Goal: Task Accomplishment & Management: Manage account settings

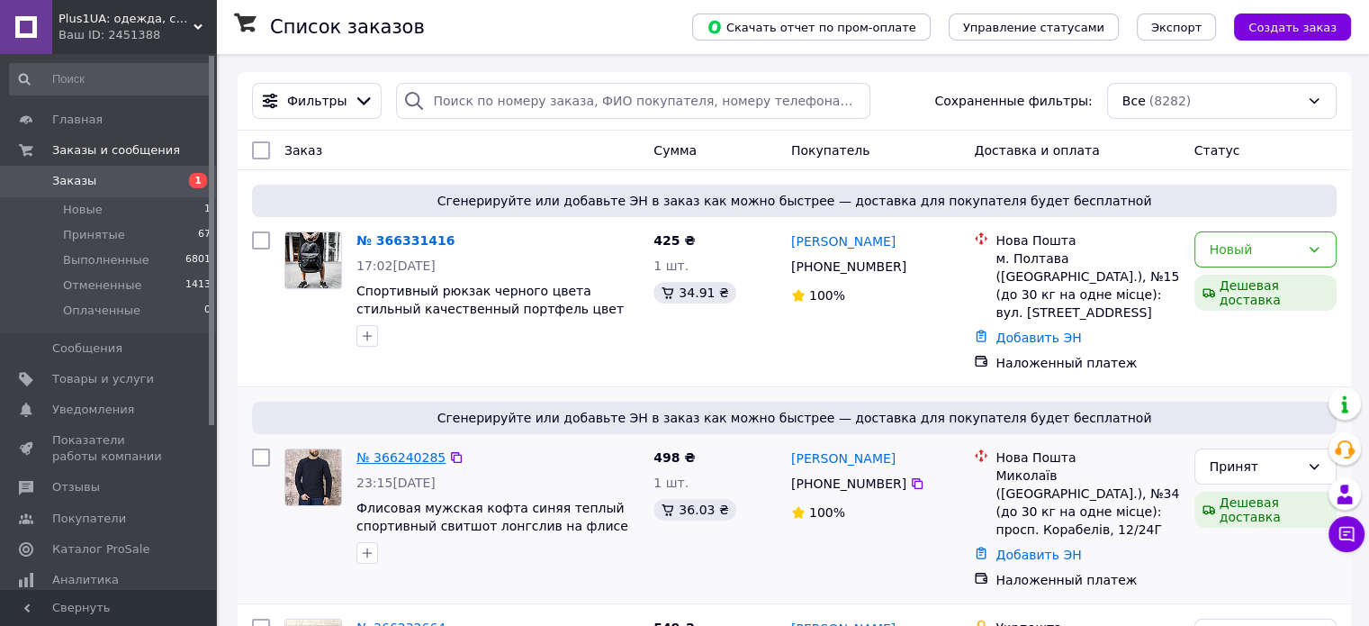
click at [395, 450] on link "№ 366240285" at bounding box center [400, 457] width 89 height 14
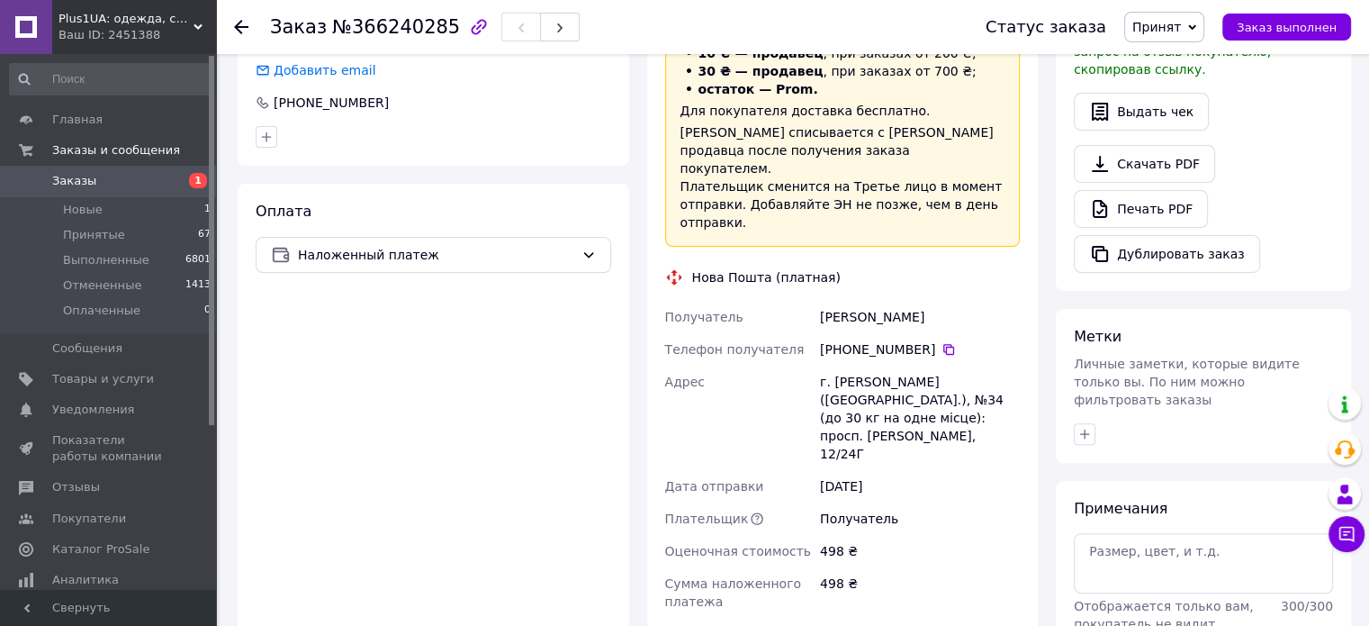
scroll to position [630, 0]
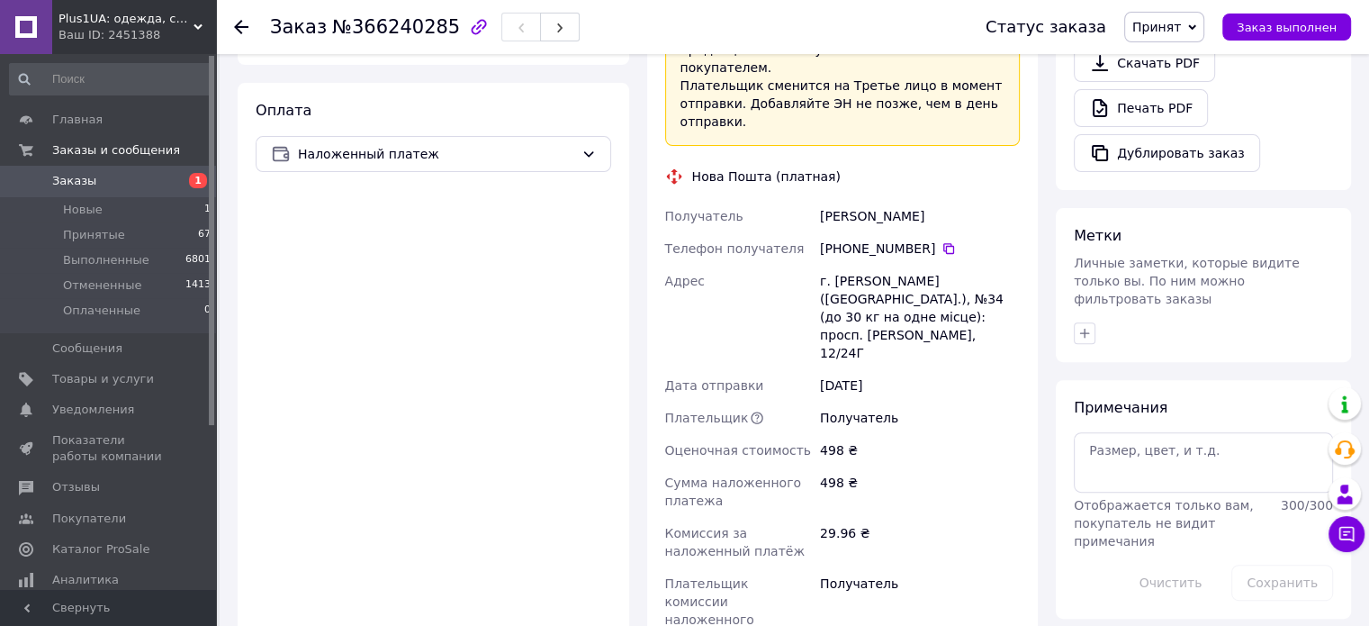
paste input "20451269097446"
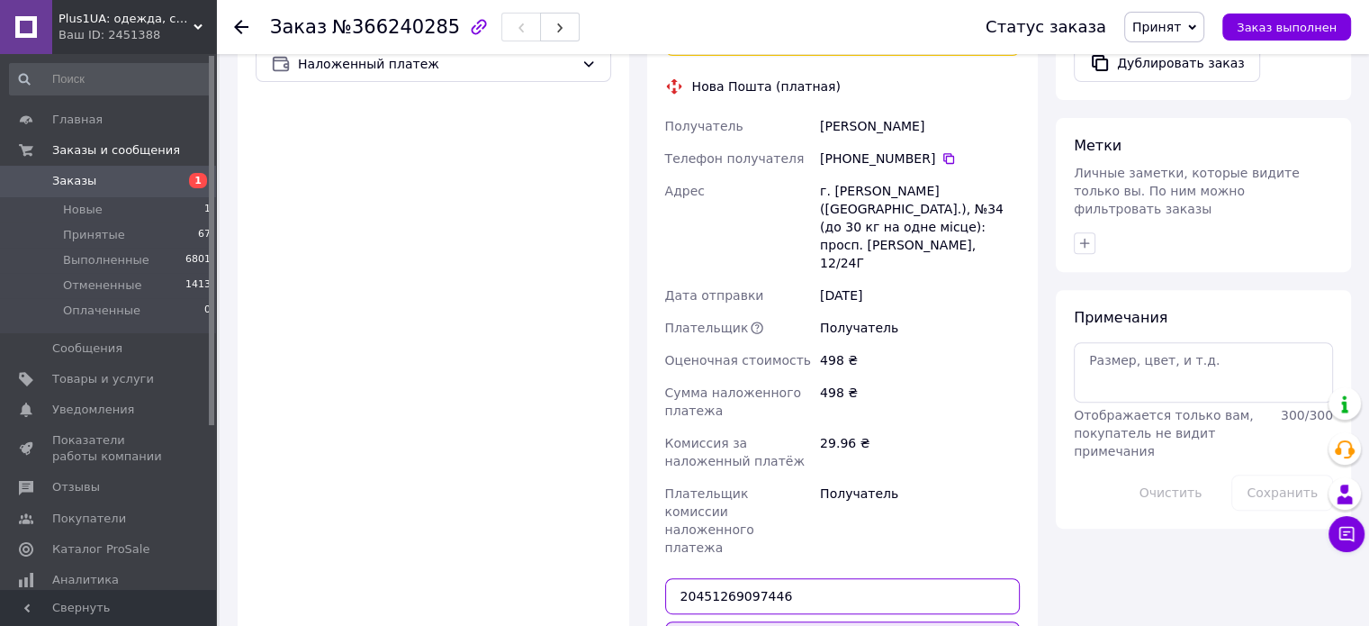
type input "20451269097446"
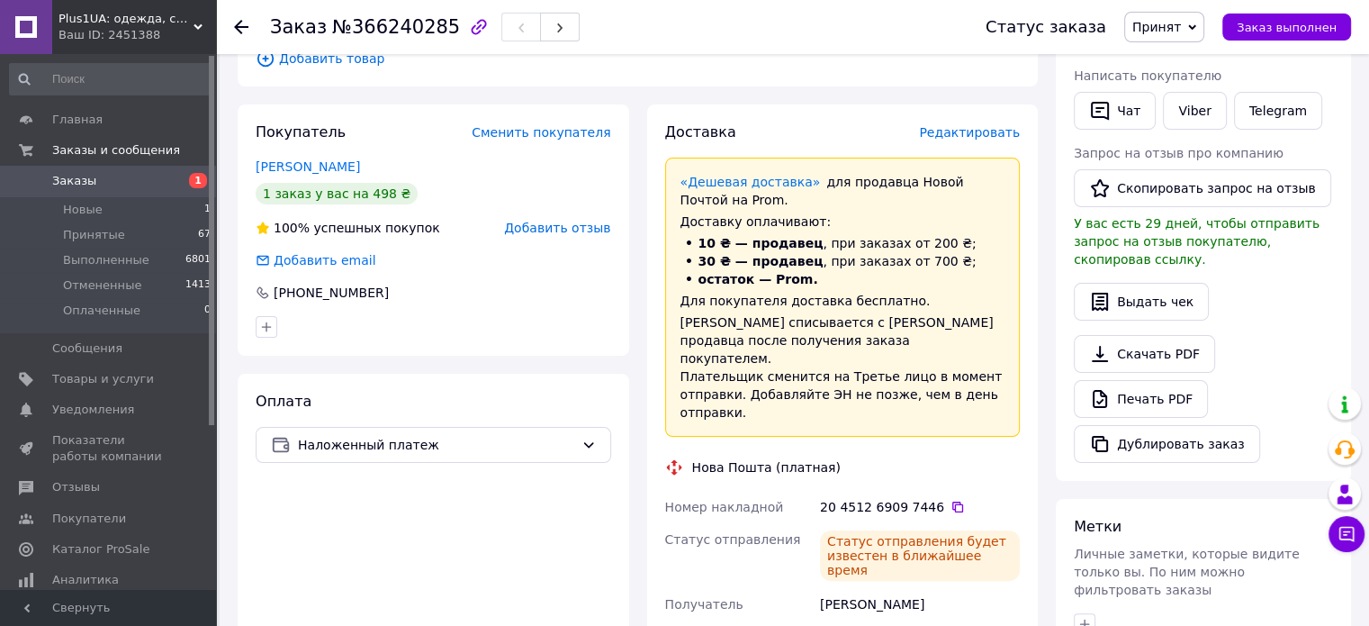
scroll to position [180, 0]
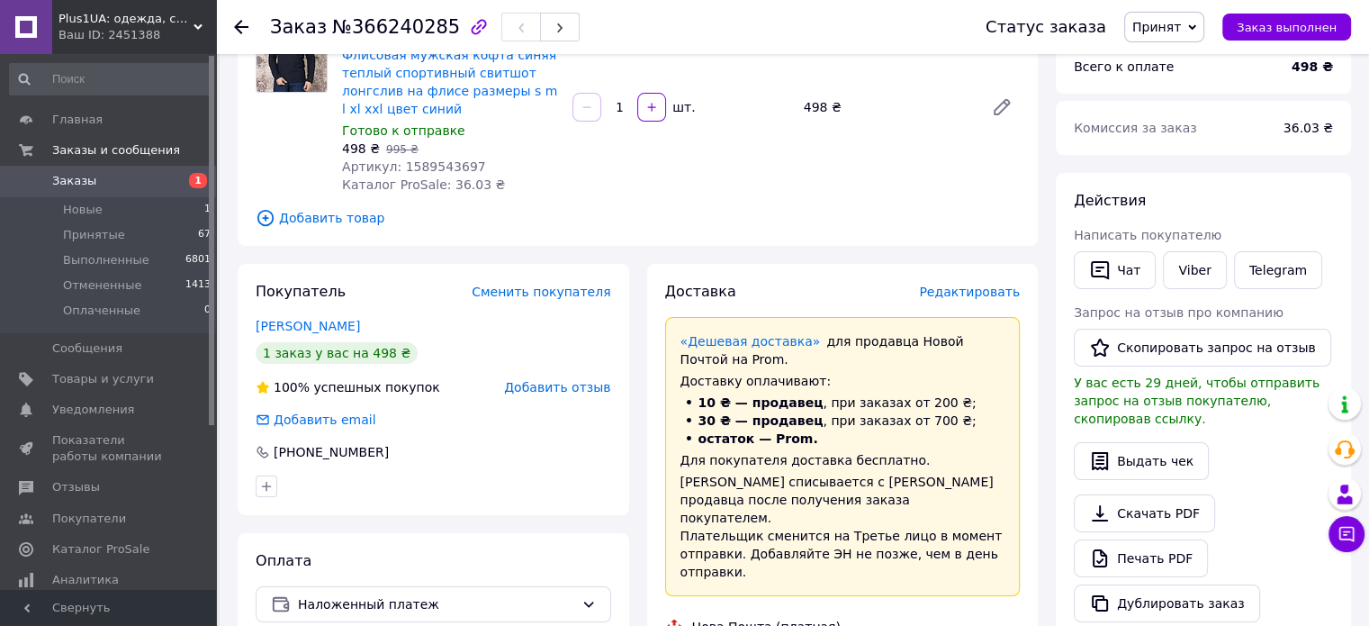
click at [120, 172] on link "Заказы 1" at bounding box center [110, 181] width 221 height 31
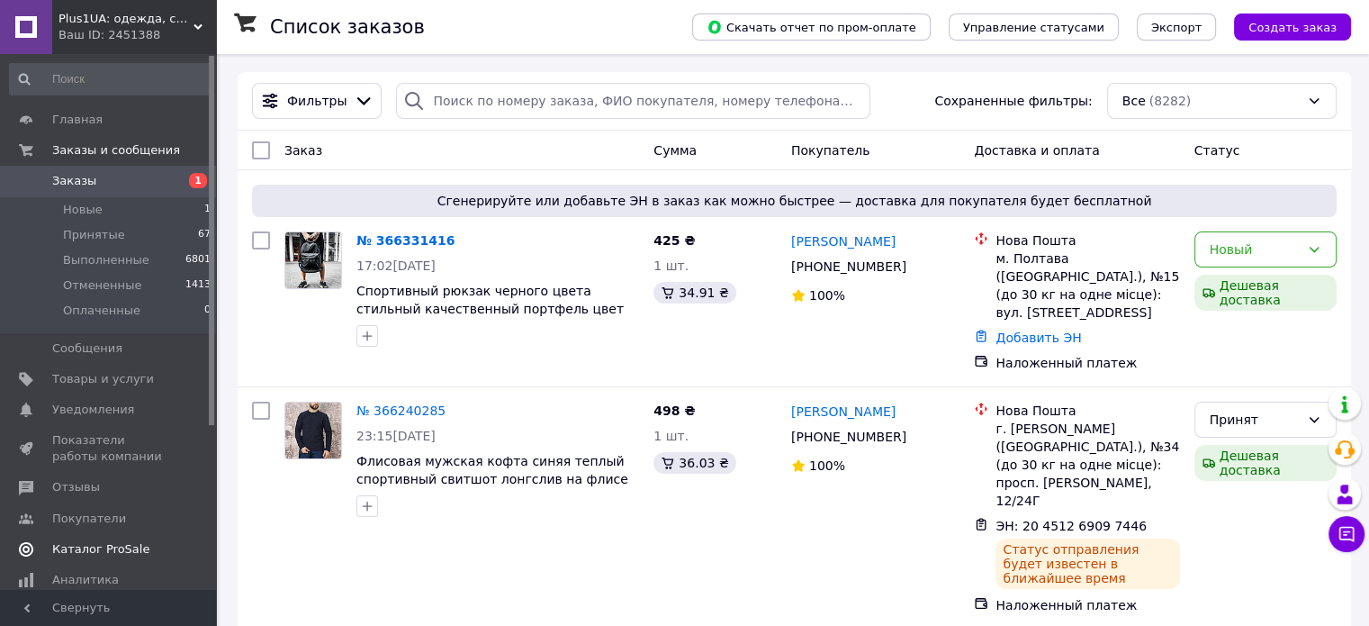
click at [83, 559] on link "Каталог ProSale" at bounding box center [110, 549] width 221 height 31
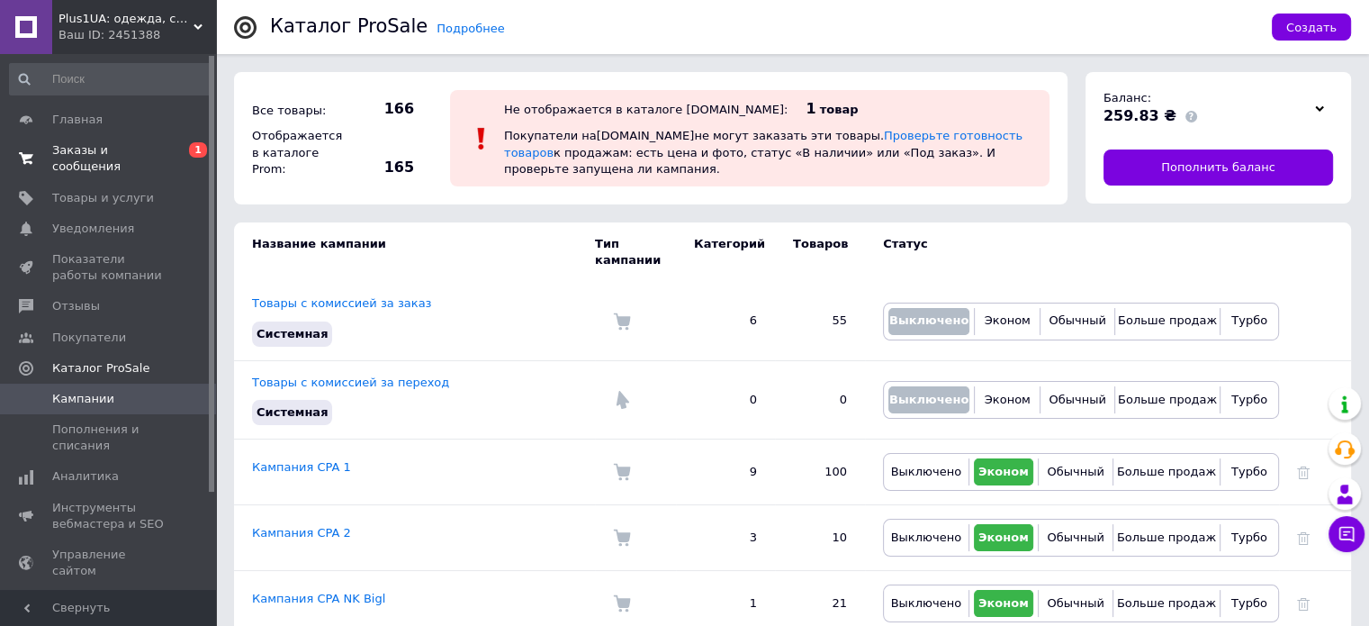
click at [158, 149] on span "Заказы и сообщения" at bounding box center [109, 158] width 114 height 32
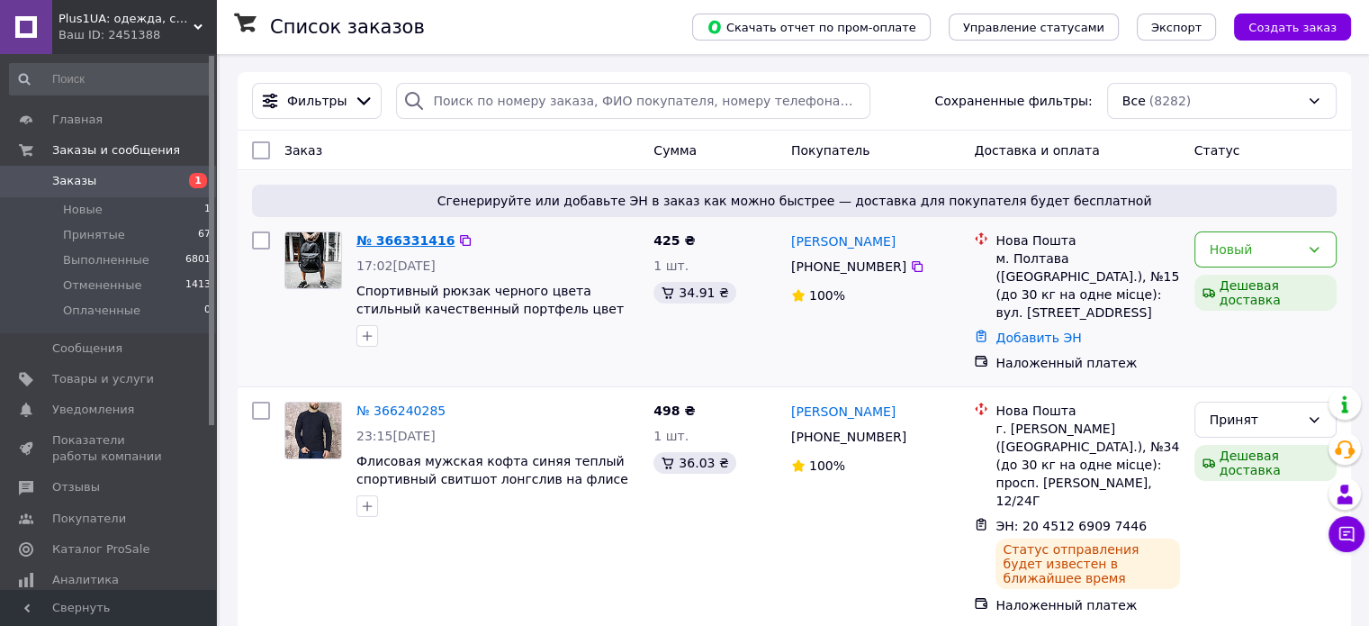
click at [410, 237] on link "№ 366331416" at bounding box center [405, 240] width 98 height 14
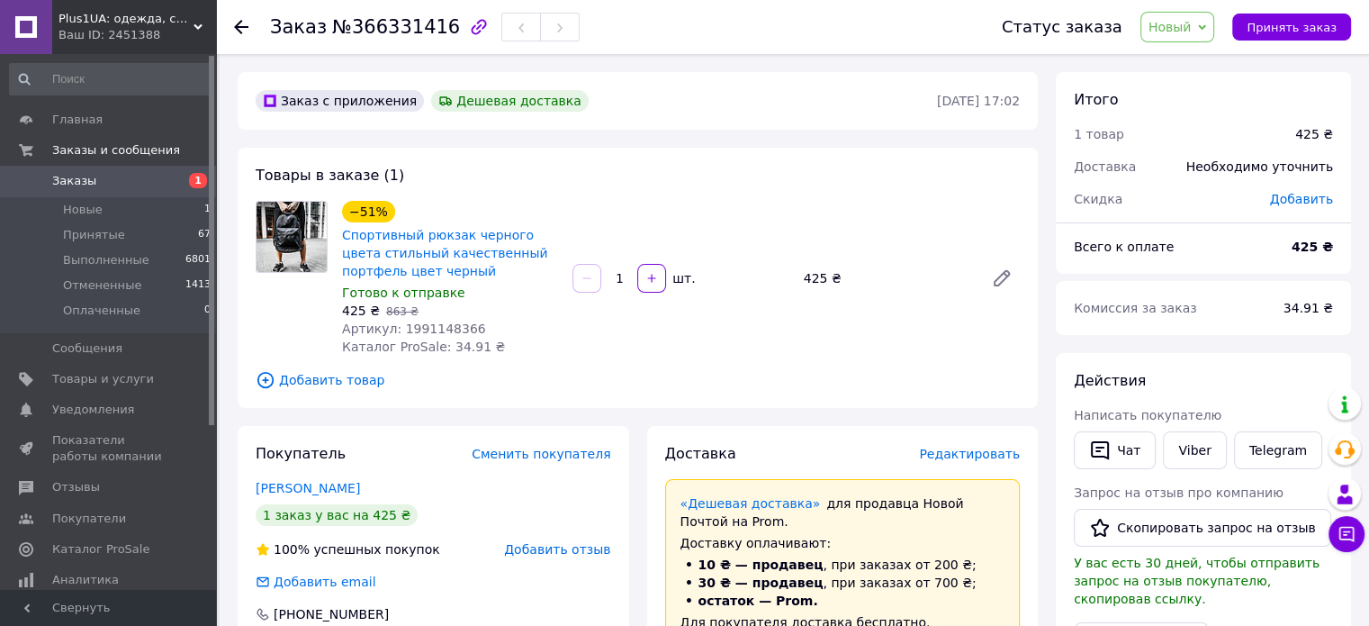
click at [447, 331] on span "Артикул: 1991148366" at bounding box center [414, 328] width 144 height 14
copy span "1991148366"
click at [766, 371] on span "Добавить товар" at bounding box center [638, 380] width 764 height 20
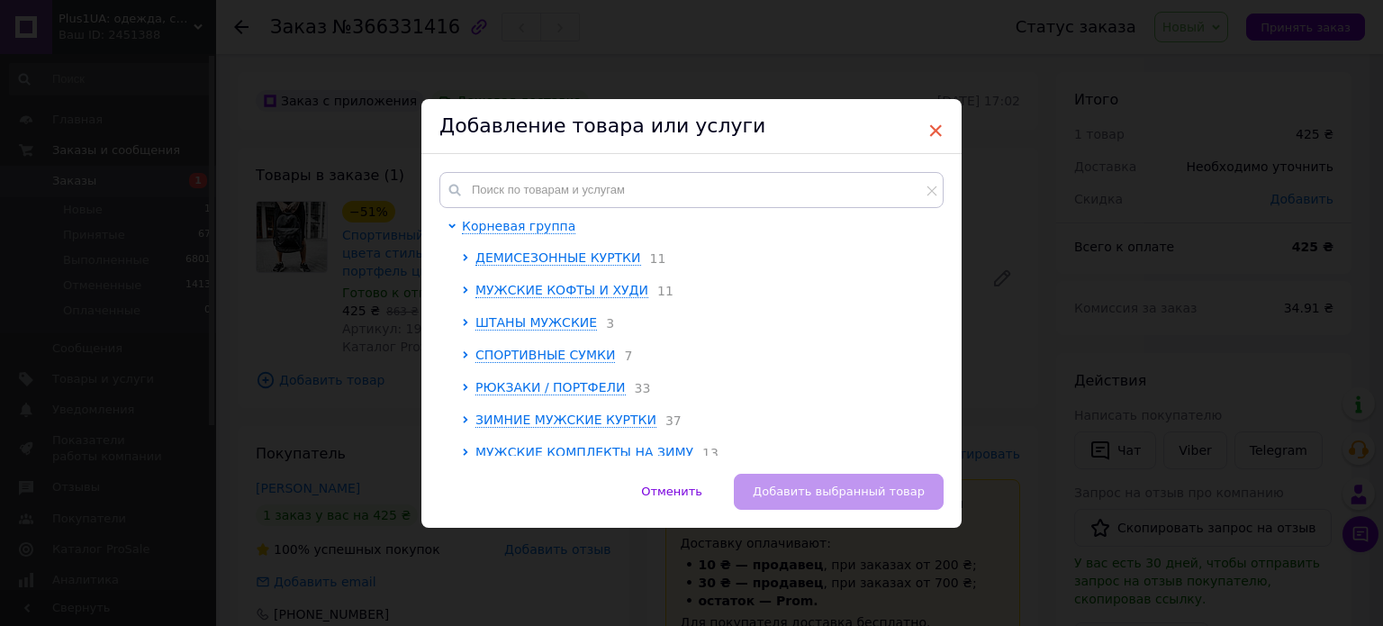
click at [929, 127] on span "×" at bounding box center [935, 130] width 16 height 31
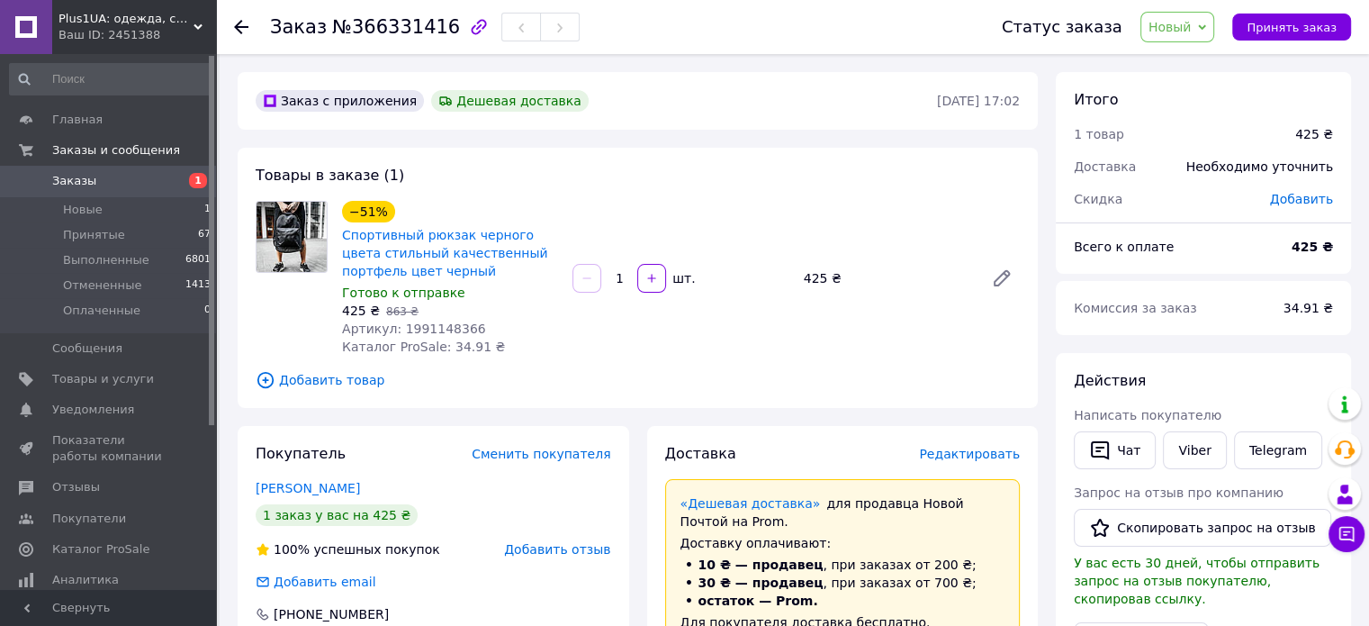
click at [119, 184] on span "Заказы" at bounding box center [109, 181] width 114 height 16
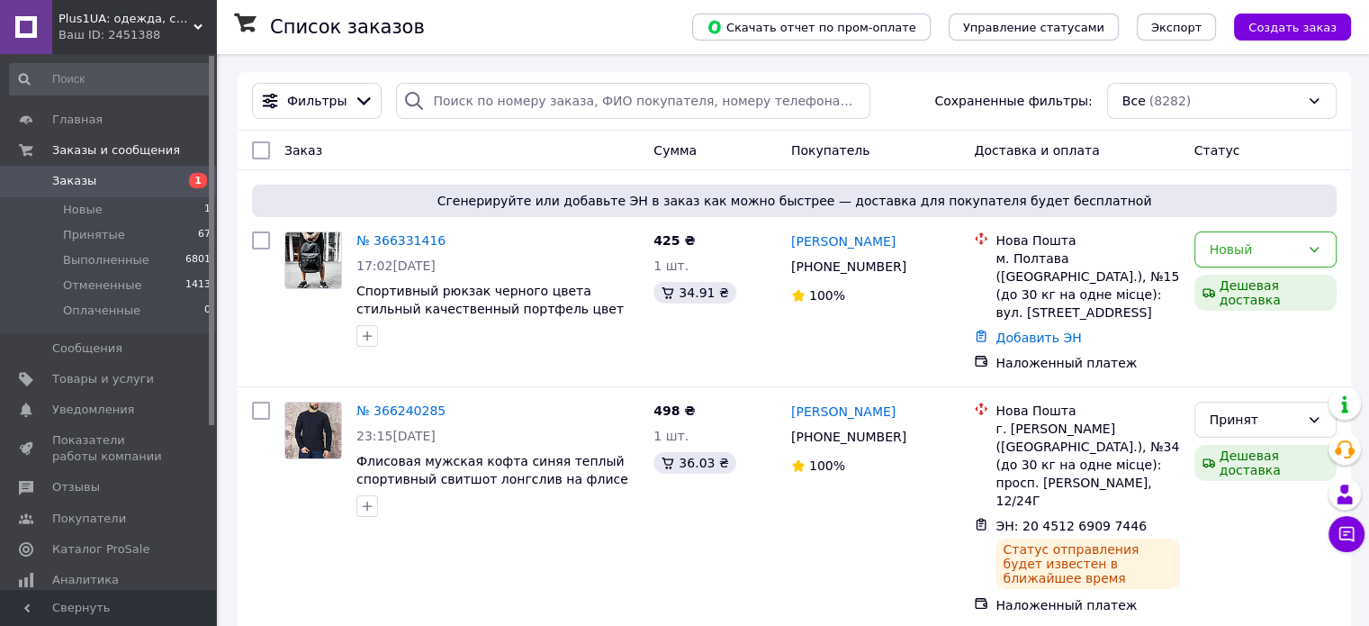
click at [181, 170] on link "Заказы 1" at bounding box center [110, 181] width 221 height 31
click at [158, 439] on span "Показатели работы компании" at bounding box center [109, 448] width 114 height 32
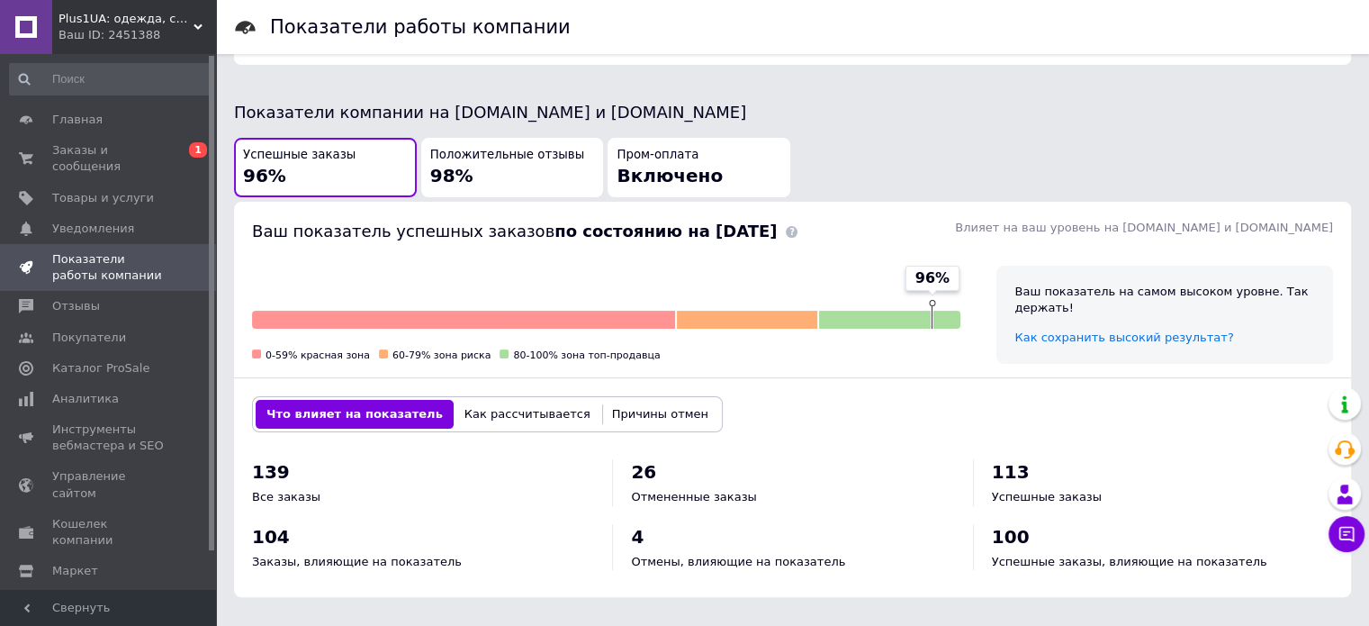
scroll to position [540, 0]
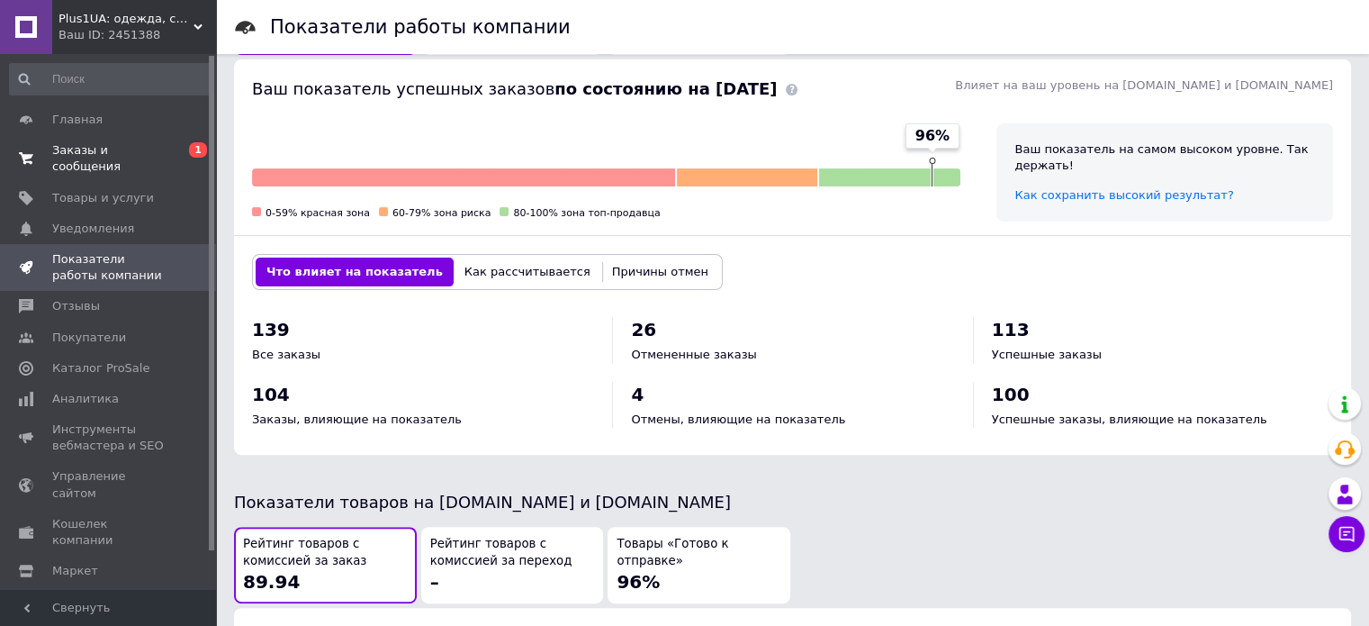
click at [127, 151] on span "Заказы и сообщения" at bounding box center [109, 158] width 114 height 32
